Goal: Task Accomplishment & Management: Manage account settings

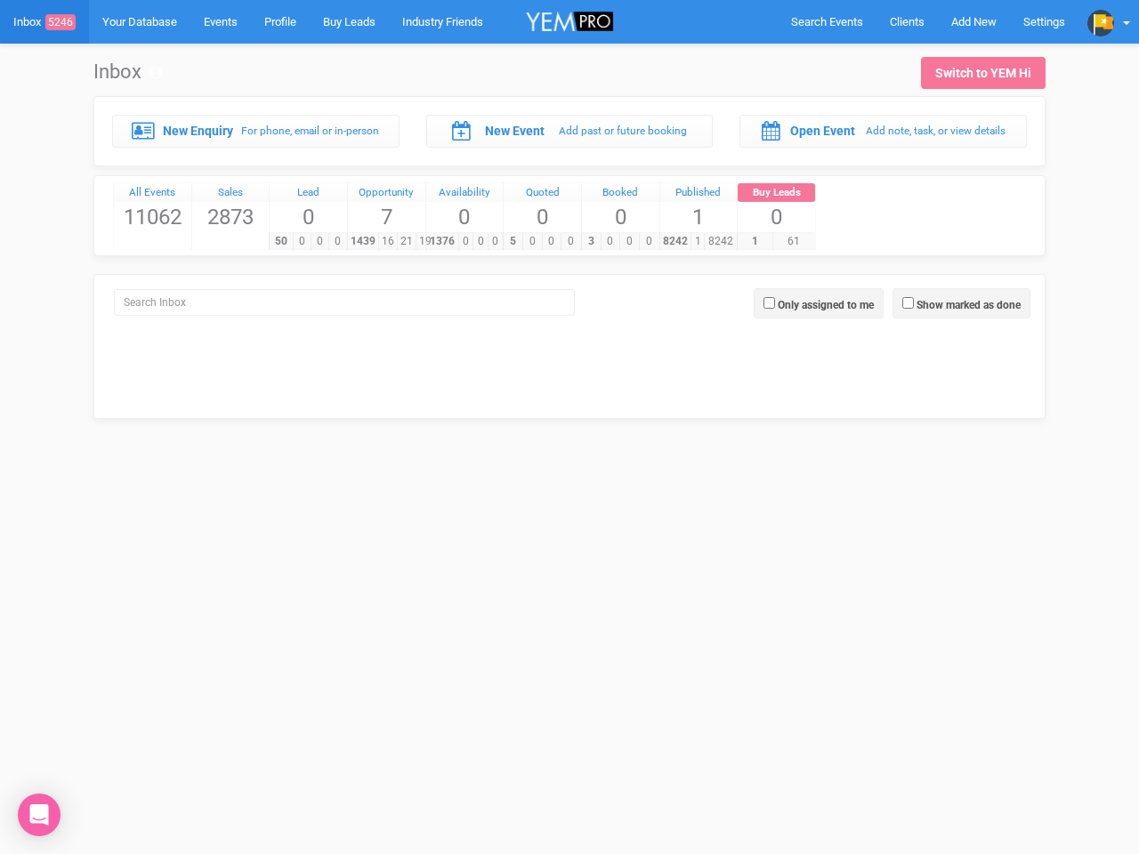
click at [569, 232] on div "5 0 0 0" at bounding box center [541, 241] width 77 height 18
click at [826, 21] on span "Search Events" at bounding box center [827, 21] width 72 height 13
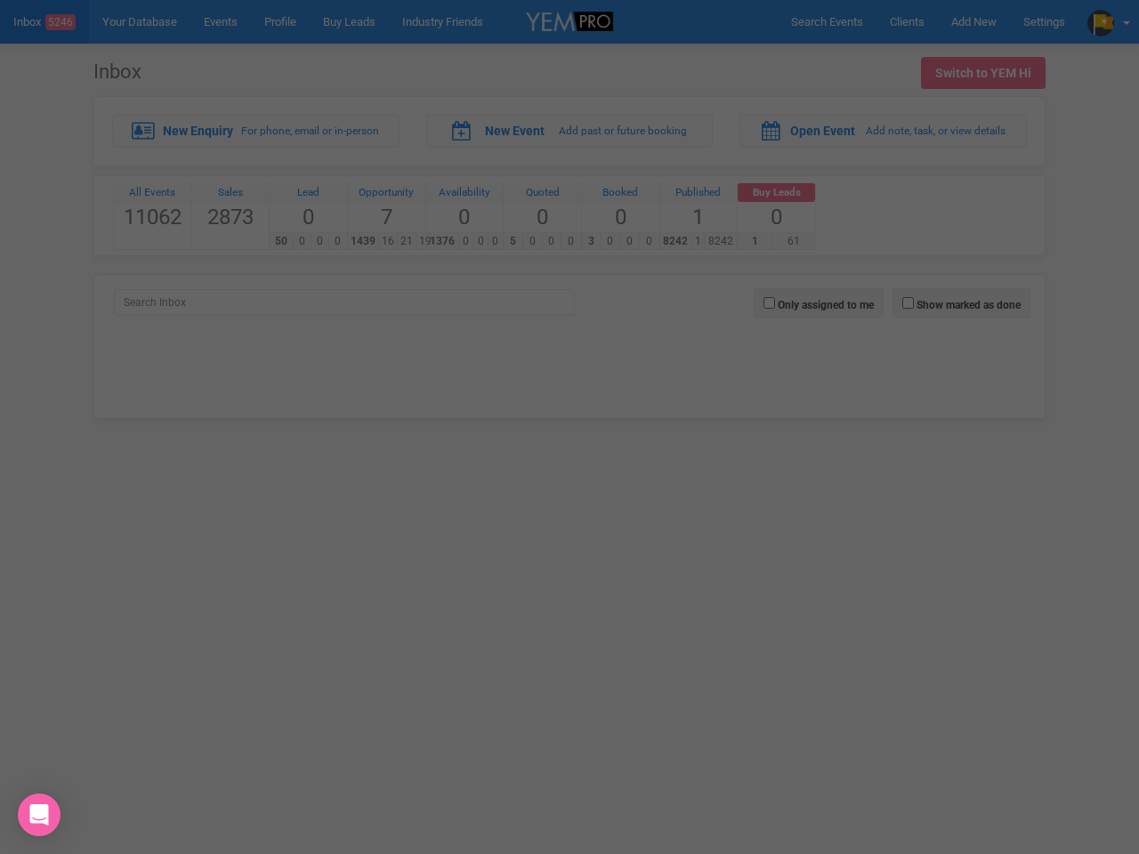
click at [0, 0] on div "Loading..." at bounding box center [0, 0] width 0 height 0
click at [1108, 21] on div at bounding box center [569, 427] width 1139 height 854
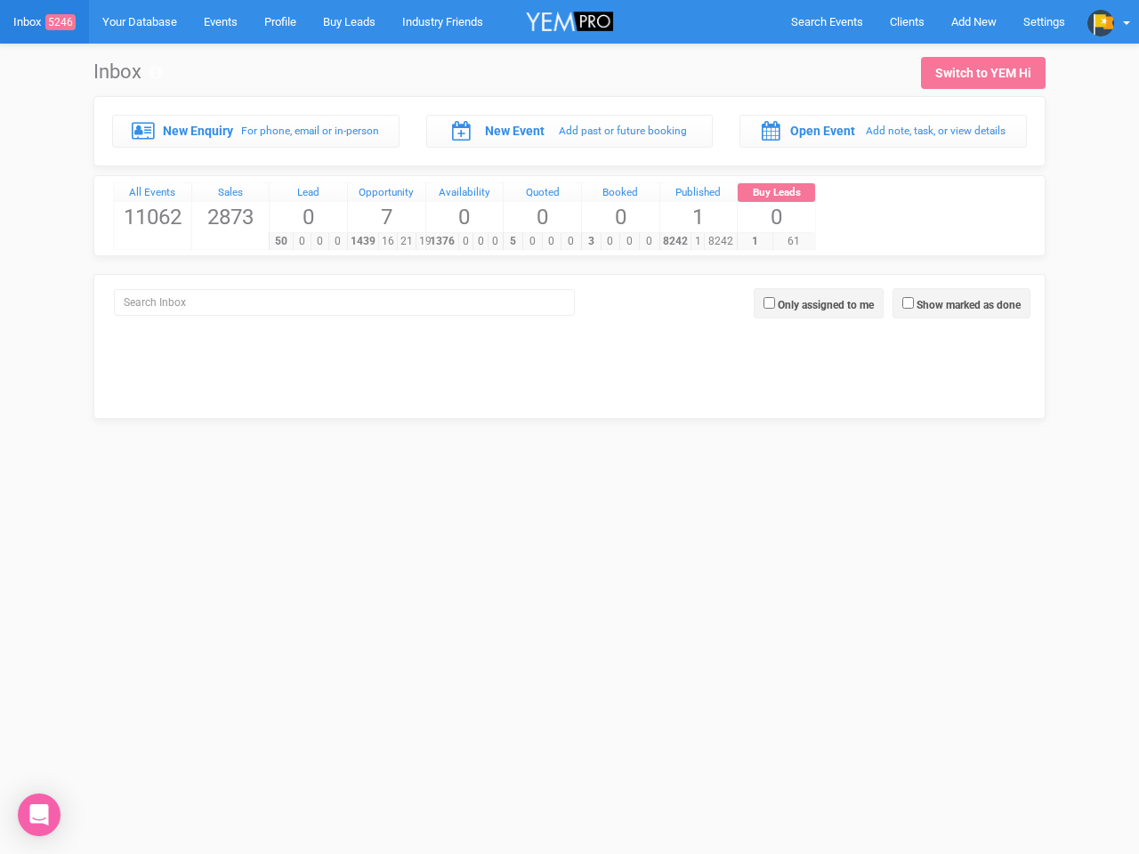
click at [961, 303] on label "Show marked as done" at bounding box center [968, 305] width 104 height 16
click at [914, 303] on input "Show marked as done" at bounding box center [908, 303] width 12 height 12
checkbox input "true"
click at [818, 303] on label "Only assigned to me" at bounding box center [825, 305] width 96 height 16
click at [775, 303] on input "Only assigned to me" at bounding box center [769, 303] width 12 height 12
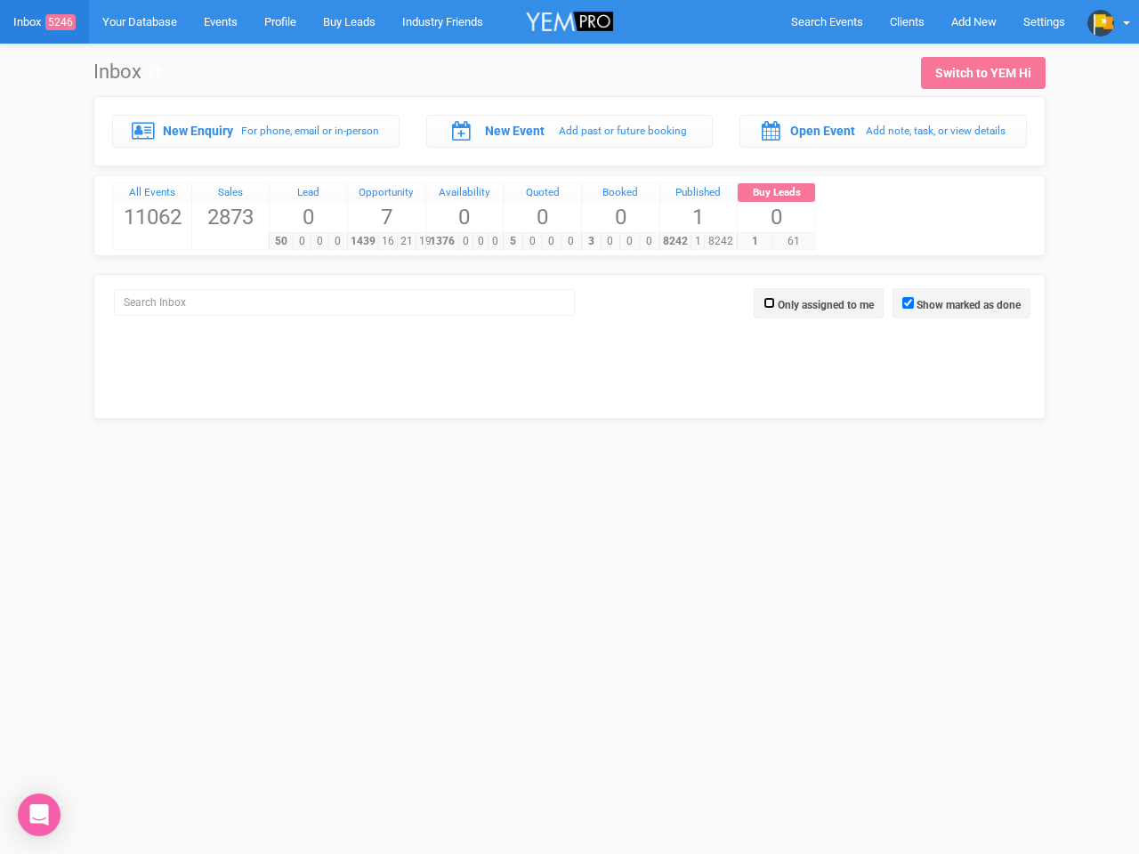
checkbox input "true"
click at [39, 815] on icon "Open Intercom Messenger" at bounding box center [39, 814] width 19 height 21
